Goal: Register for event/course

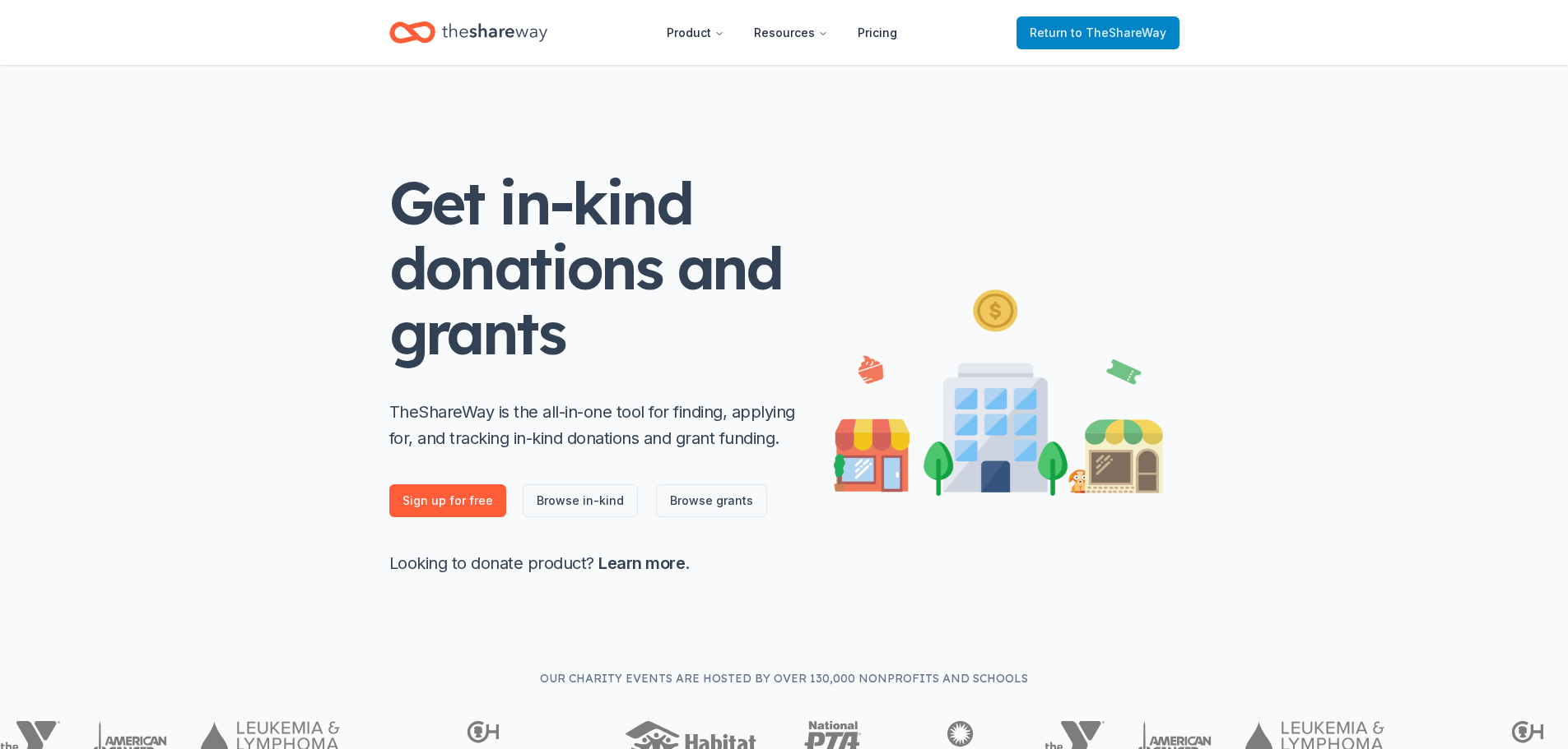
click at [1107, 34] on span "to TheShareWay" at bounding box center [1118, 33] width 96 height 14
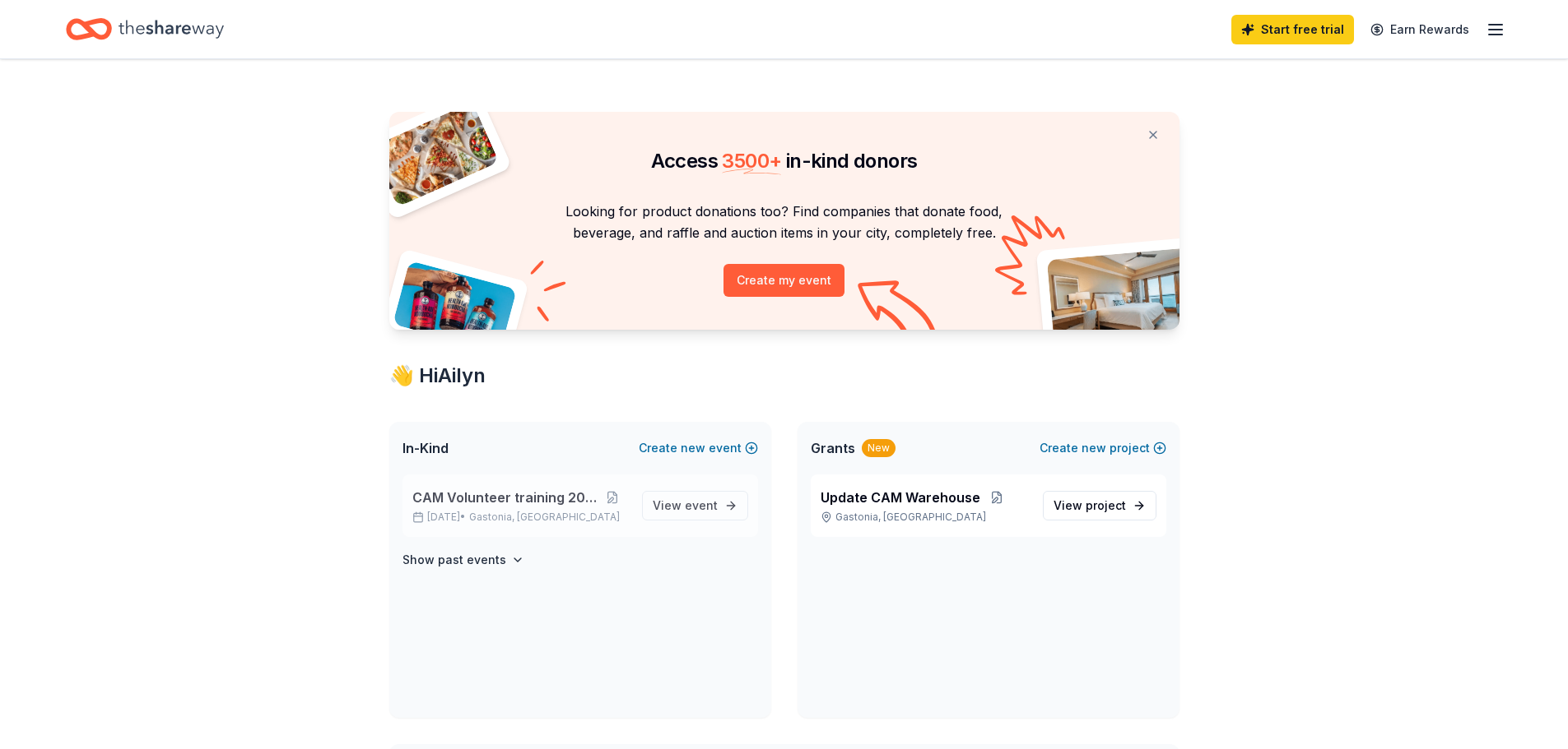
click at [544, 503] on span "CAM Volunteer training 2025" at bounding box center [504, 497] width 184 height 20
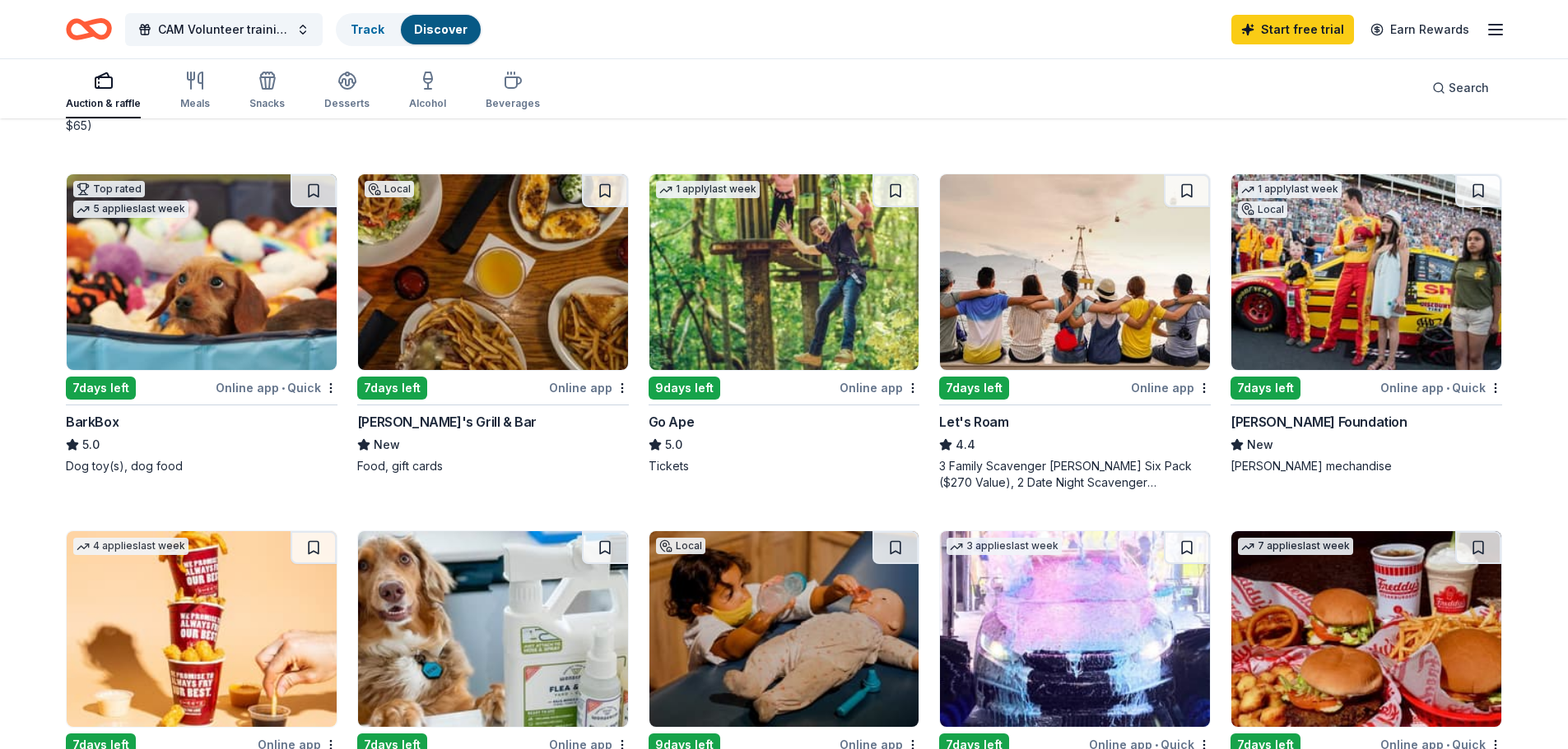
scroll to position [576, 0]
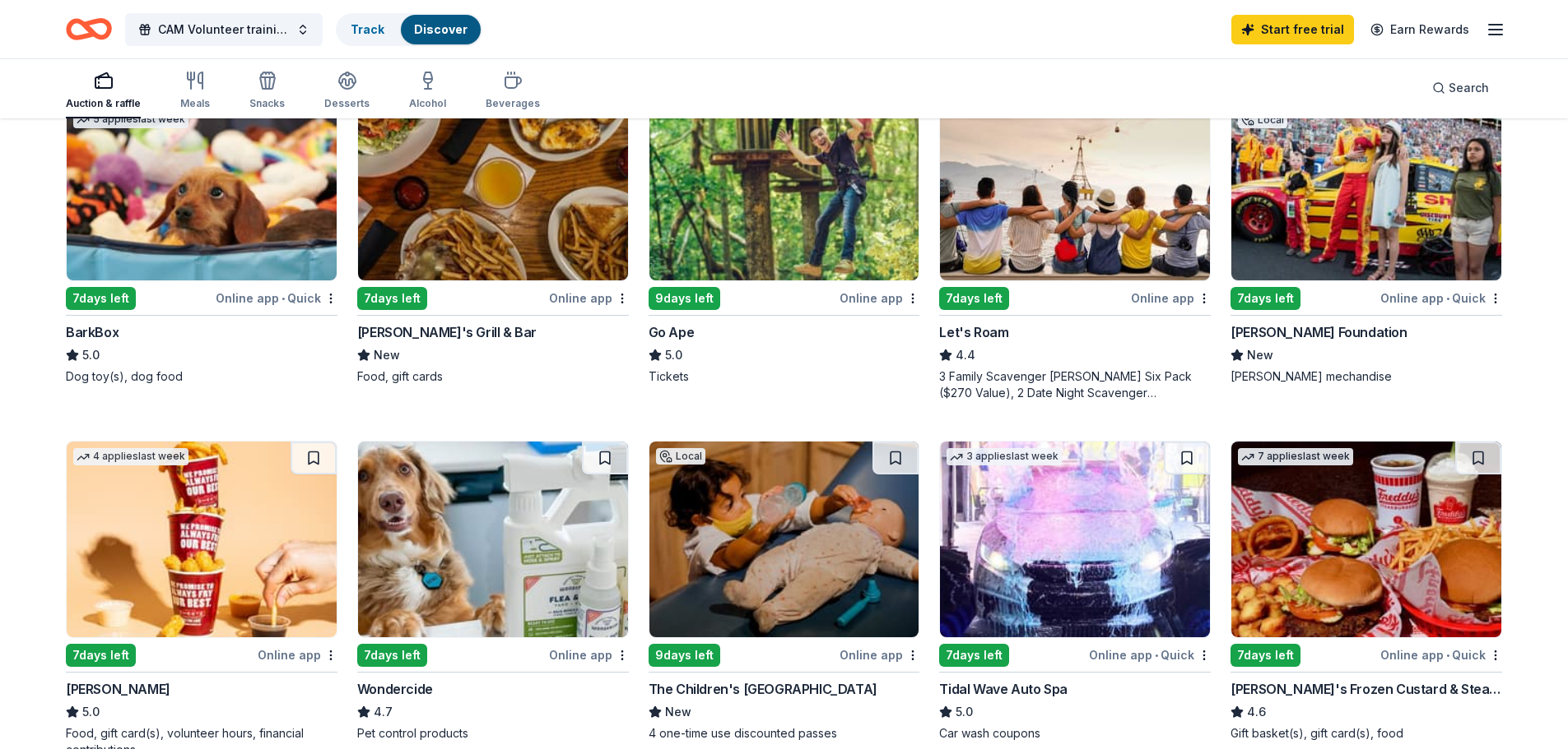
click at [489, 227] on img at bounding box center [493, 182] width 270 height 195
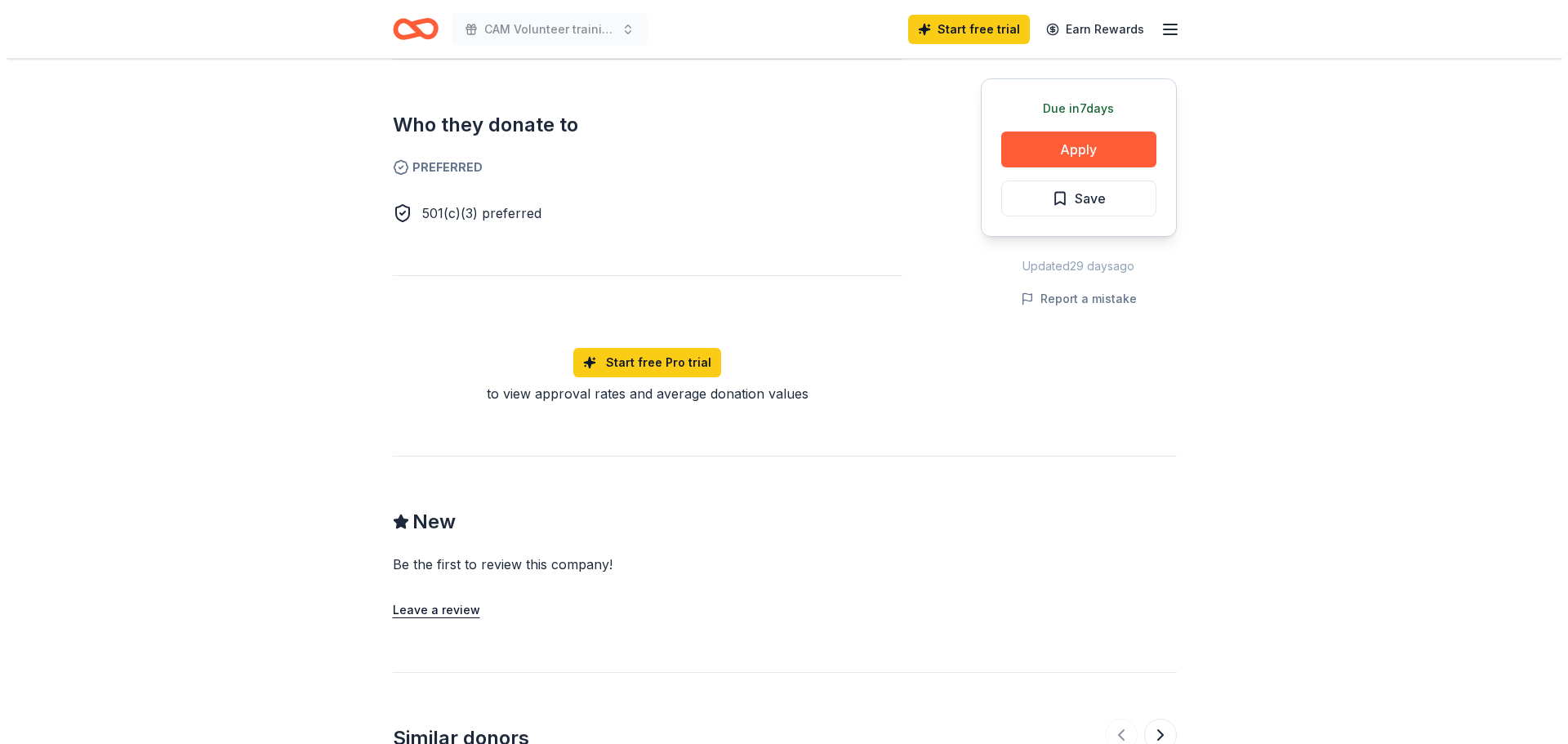
scroll to position [572, 0]
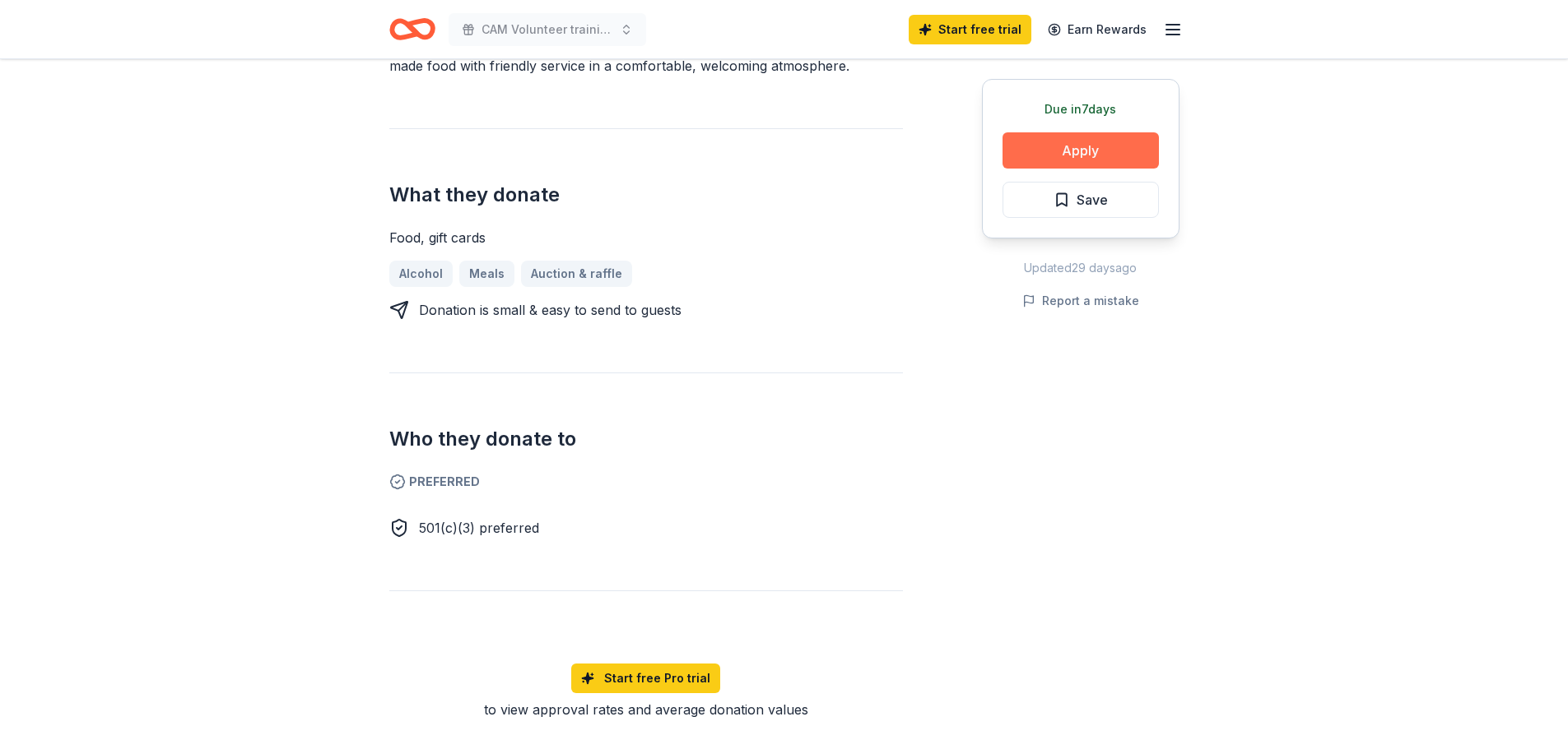
click at [1097, 148] on button "Apply" at bounding box center [1080, 150] width 156 height 36
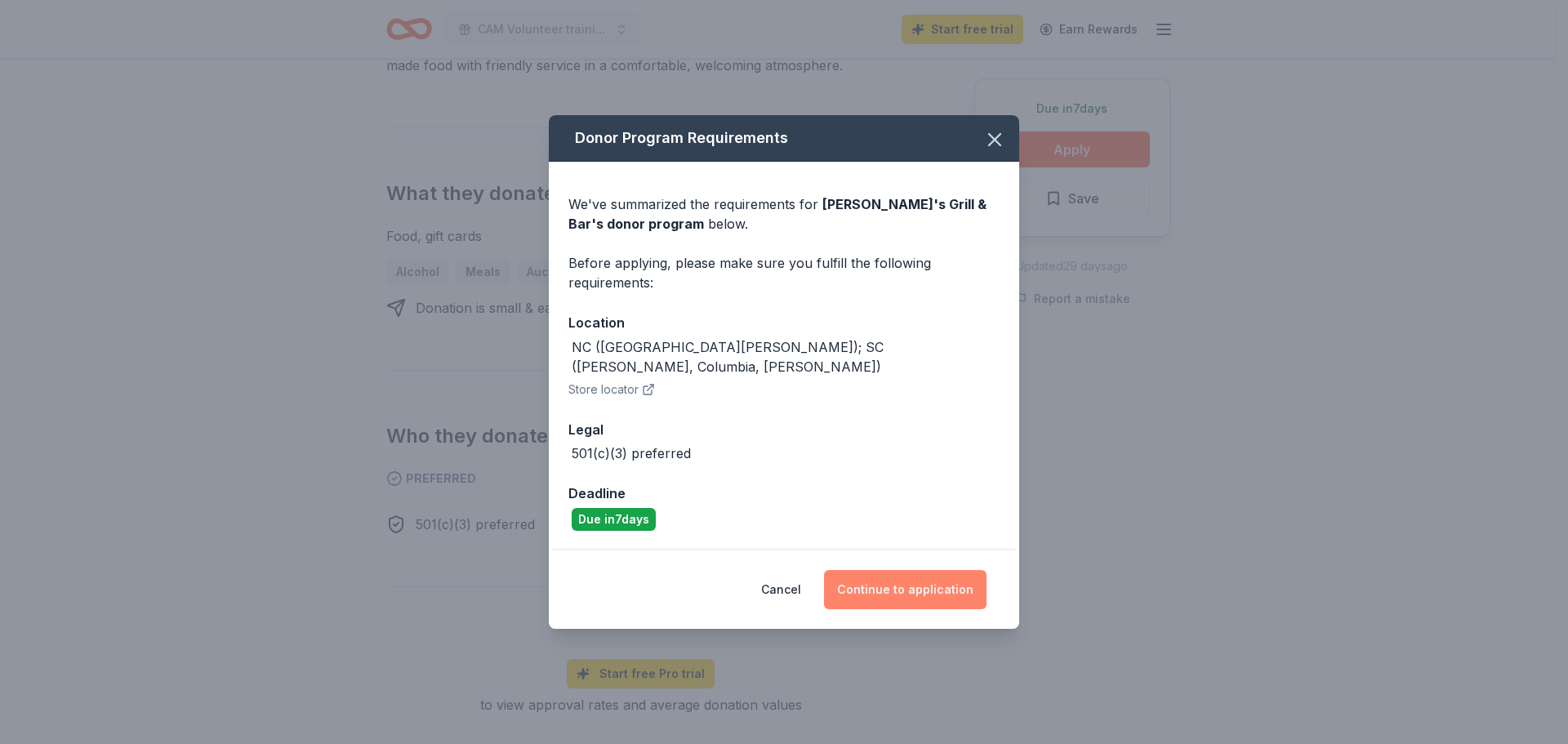
click at [910, 572] on button "Continue to application" at bounding box center [905, 589] width 163 height 39
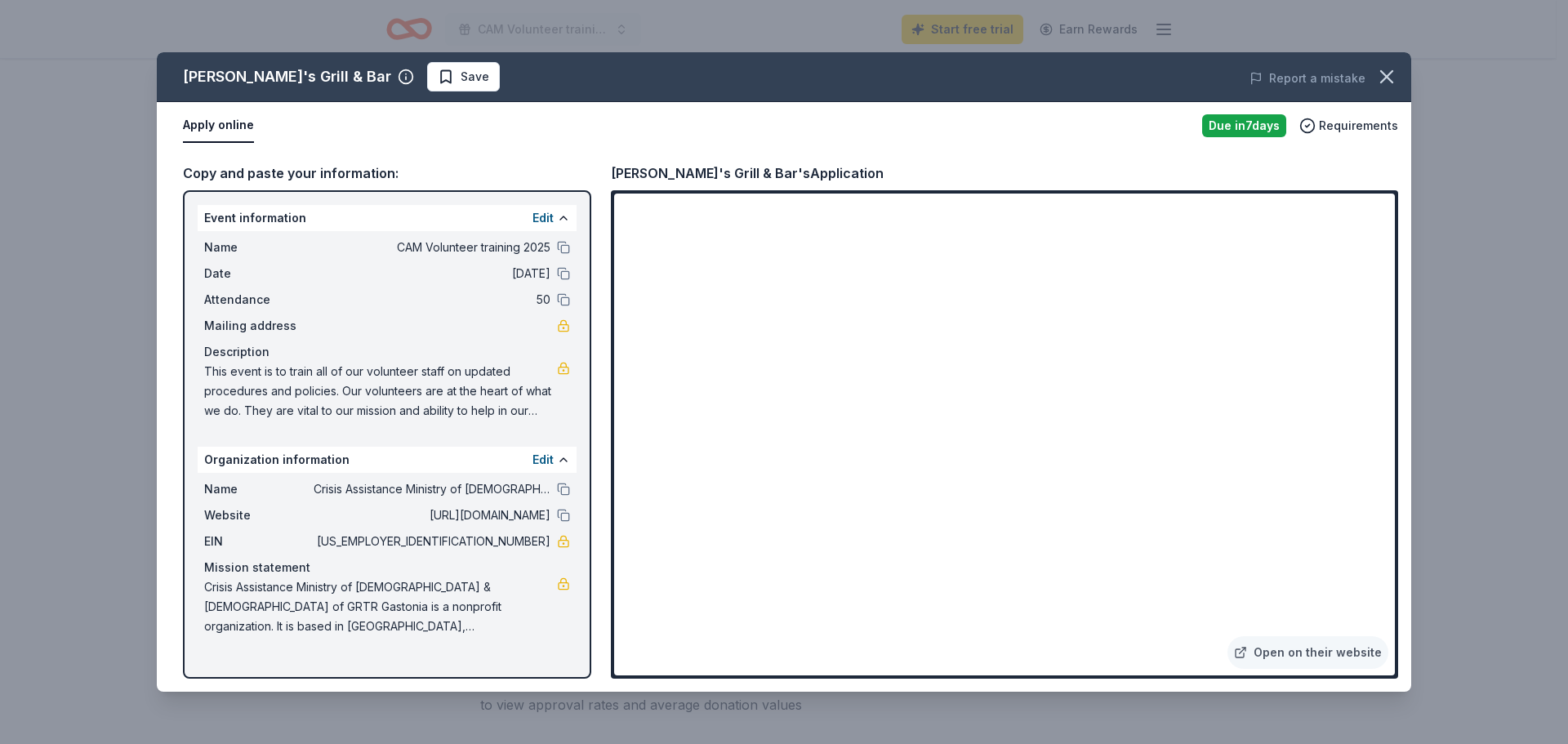
click at [206, 251] on span "Name" at bounding box center [259, 247] width 109 height 20
drag, startPoint x: 298, startPoint y: 234, endPoint x: 461, endPoint y: 234, distance: 163.0
click at [461, 234] on div "Name CAM Volunteer training 2025 Date 09/25/25 Attendance 50 Mailing address De…" at bounding box center [387, 329] width 379 height 196
click at [564, 248] on button at bounding box center [564, 247] width 13 height 13
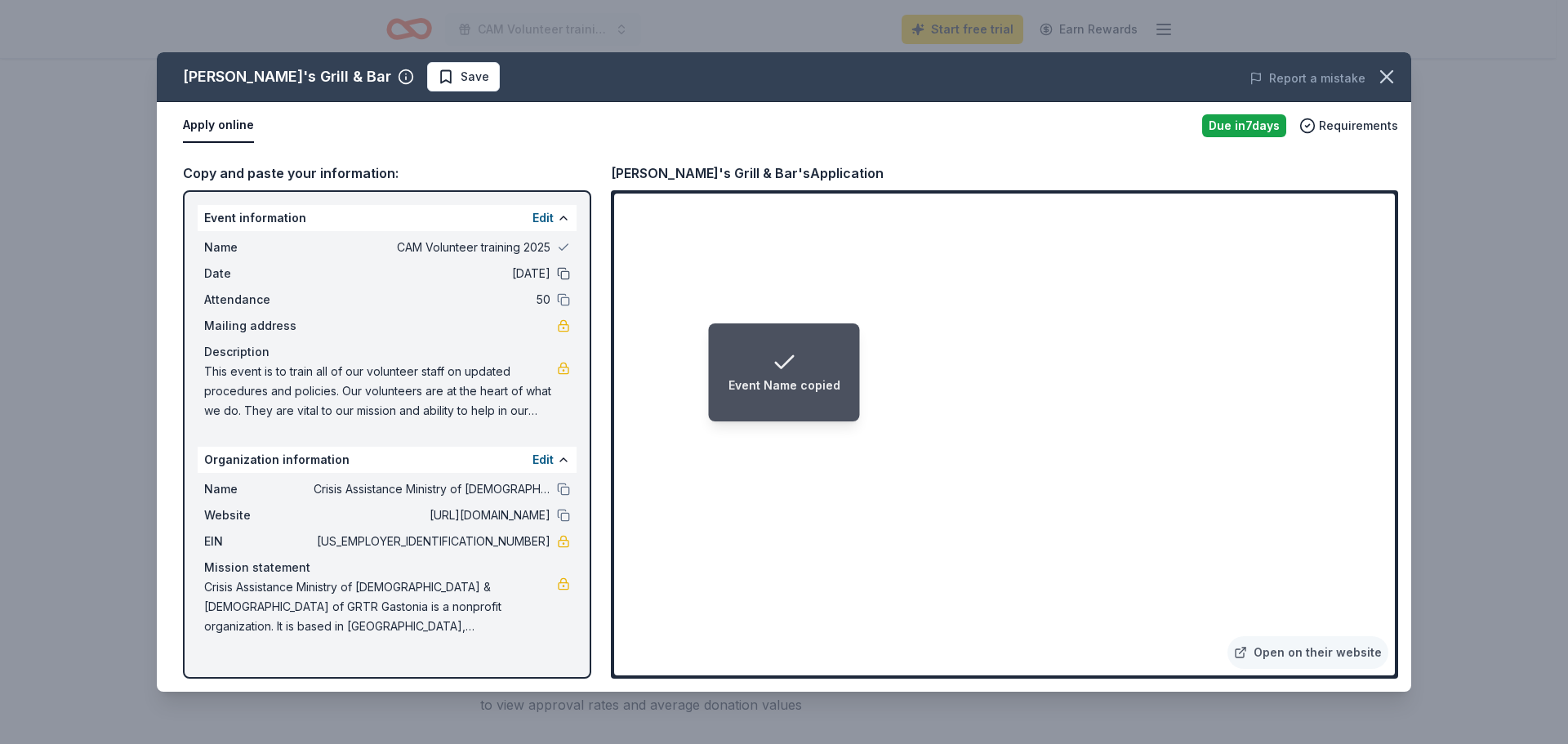
click at [566, 276] on button at bounding box center [564, 274] width 13 height 13
click at [564, 298] on button at bounding box center [564, 300] width 13 height 13
click at [564, 489] on button at bounding box center [564, 489] width 13 height 13
click at [563, 518] on button at bounding box center [564, 516] width 13 height 13
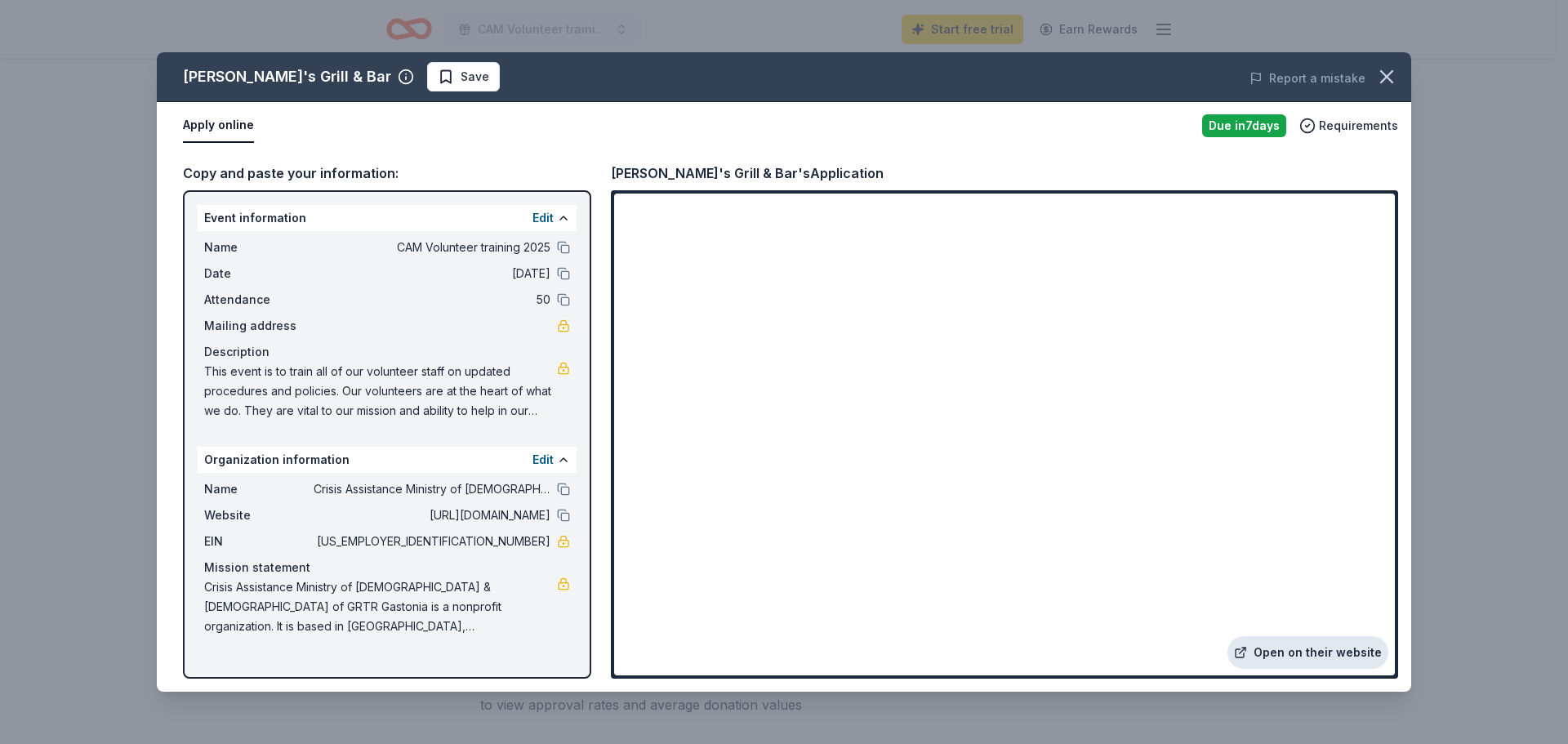
click at [1308, 651] on link "Open on their website" at bounding box center [1307, 653] width 161 height 32
click at [561, 487] on button at bounding box center [564, 489] width 13 height 13
drag, startPoint x: 489, startPoint y: 539, endPoint x: 505, endPoint y: 543, distance: 16.5
click at [505, 543] on span "56-1281718" at bounding box center [432, 541] width 237 height 20
click at [217, 373] on span "This event is to train all of our volunteer staff on updated procedures and pol…" at bounding box center [381, 391] width 353 height 59
